Goal: Task Accomplishment & Management: Manage account settings

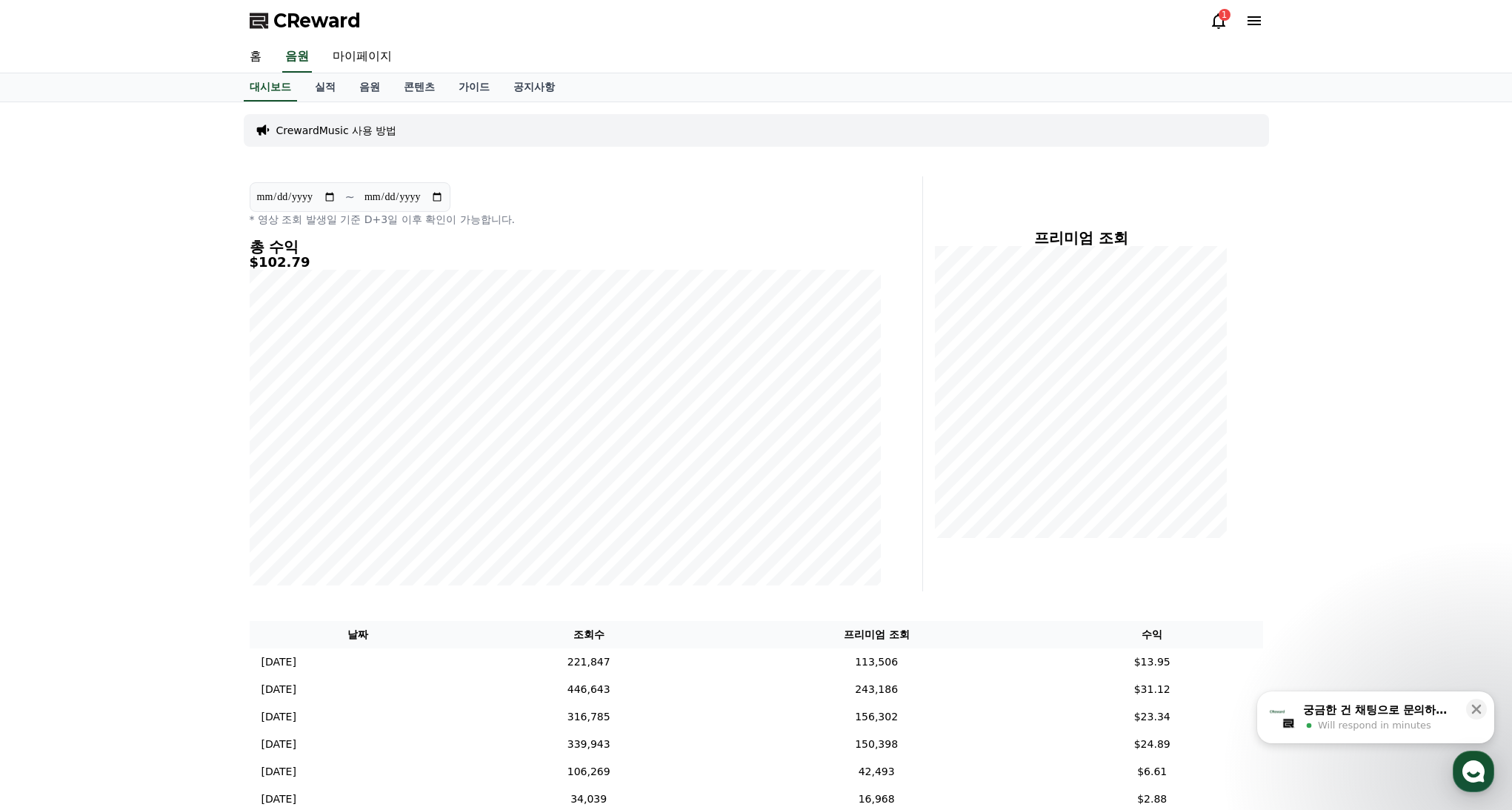
click at [1220, 24] on icon at bounding box center [1218, 20] width 18 height 18
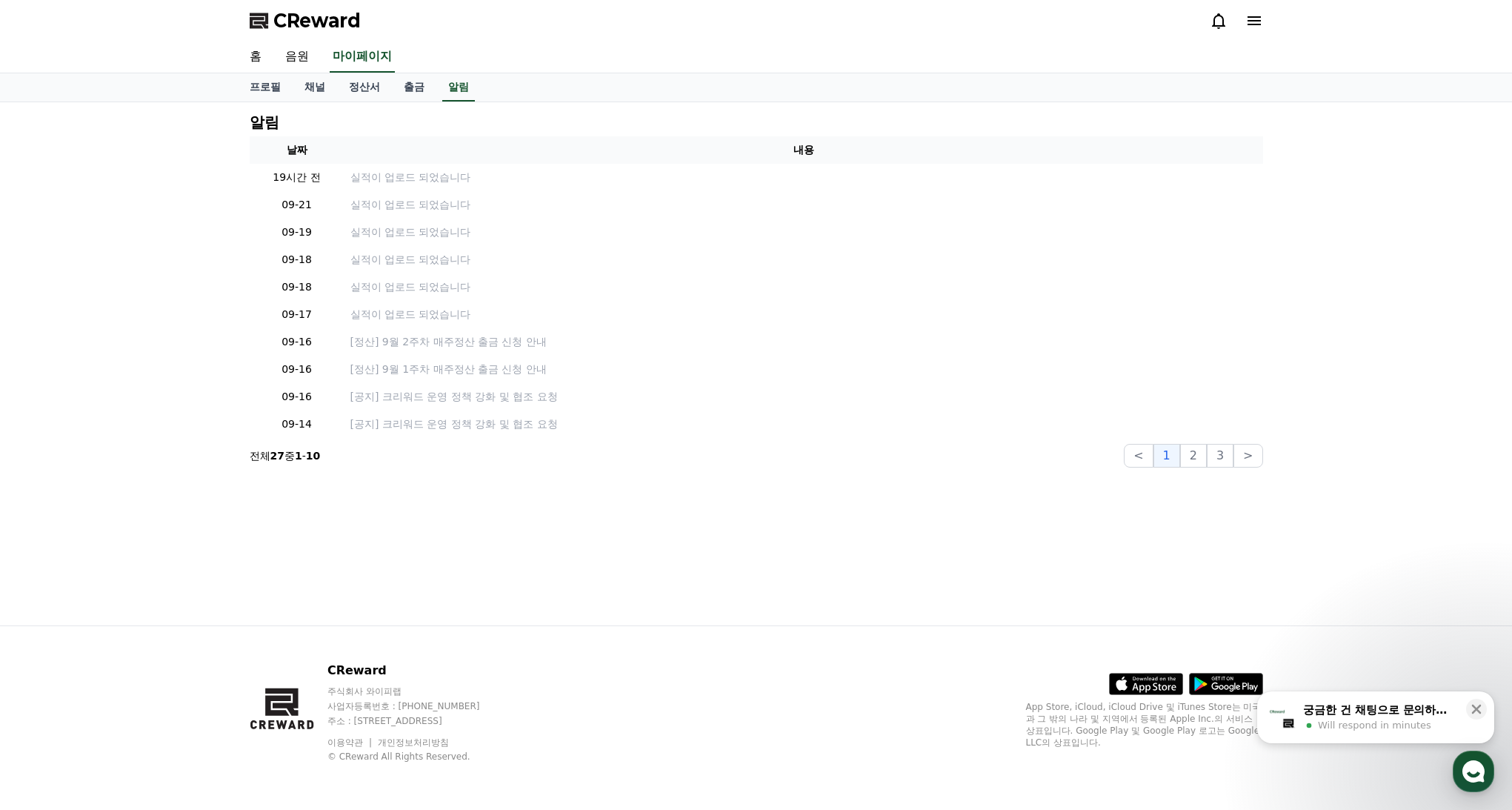
click at [1382, 206] on div "알림 날짜 내용 19시간 전 실적이 업로드 되었습니다 09-21 실적이 업로드 되었습니다 09-19 실적이 업로드 되었습니다 09-18 실적이…" at bounding box center [756, 364] width 1512 height 523
